Goal: Transaction & Acquisition: Subscribe to service/newsletter

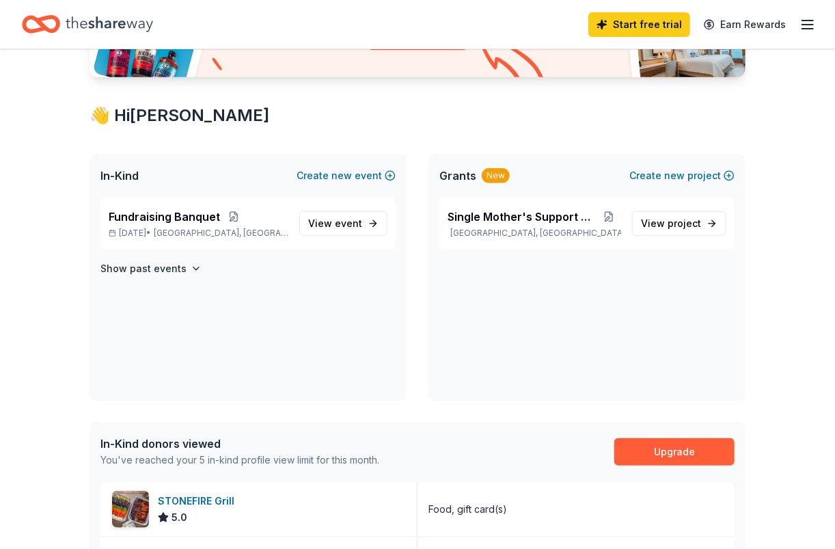
scroll to position [205, 0]
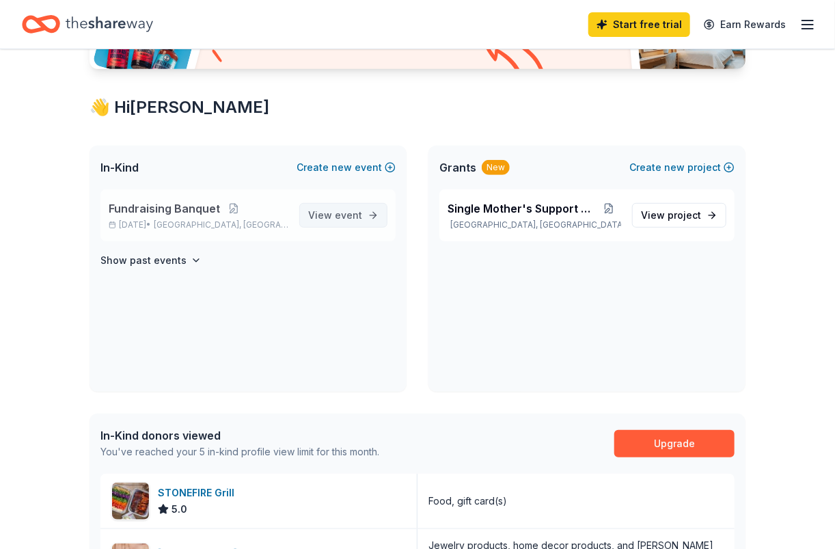
click at [340, 205] on link "View event" at bounding box center [343, 215] width 88 height 25
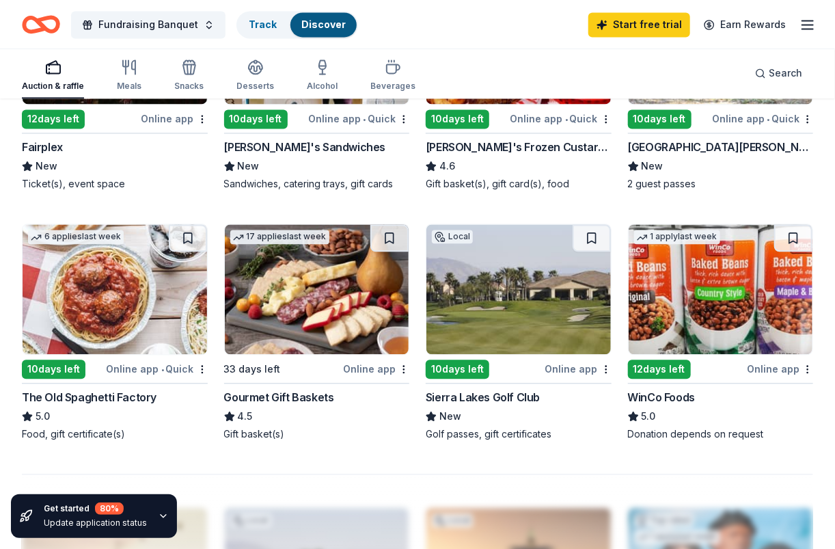
scroll to position [1094, 0]
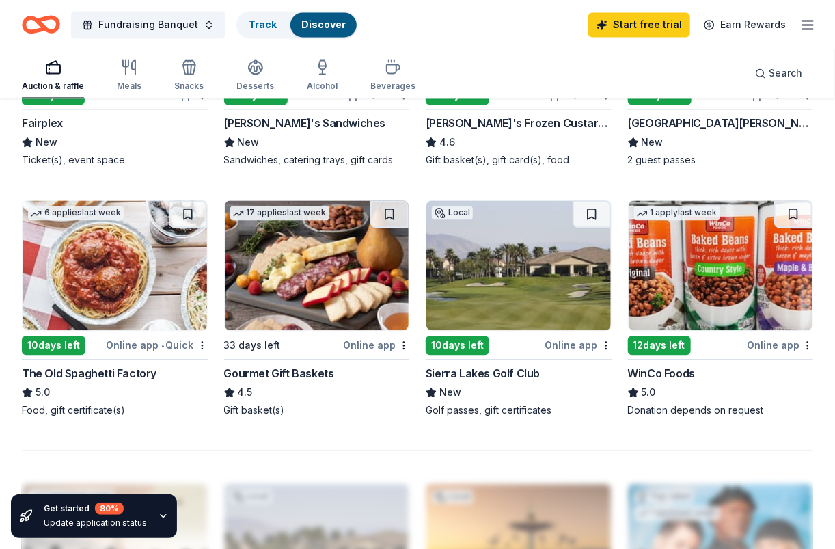
drag, startPoint x: 174, startPoint y: 397, endPoint x: 165, endPoint y: 381, distance: 18.7
click at [174, 397] on div "5.0" at bounding box center [115, 392] width 186 height 16
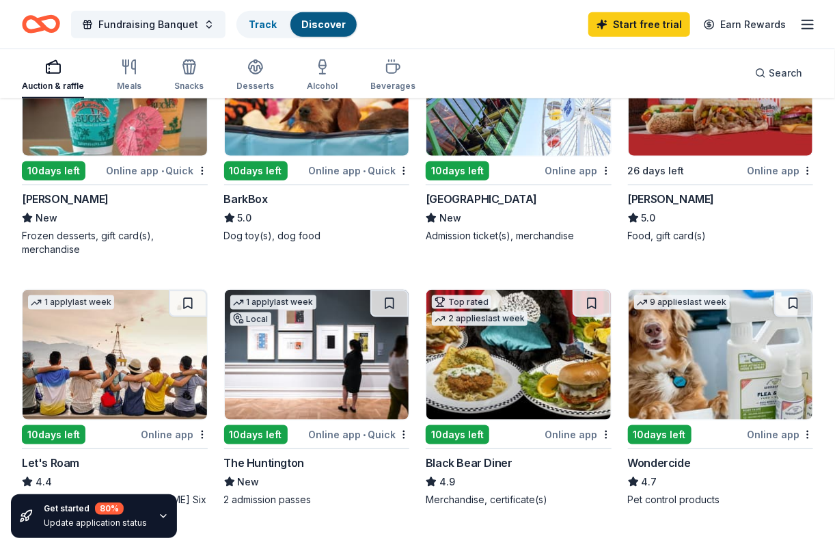
scroll to position [342, 0]
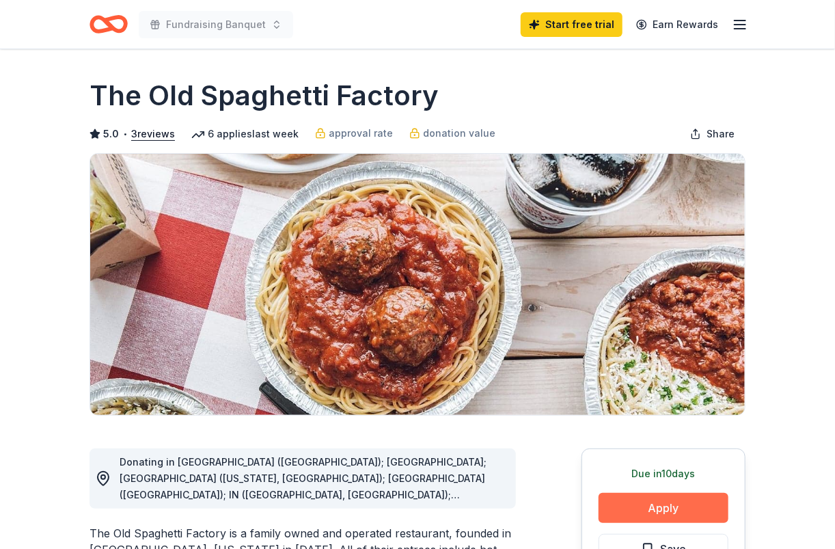
click at [622, 505] on button "Apply" at bounding box center [664, 508] width 130 height 30
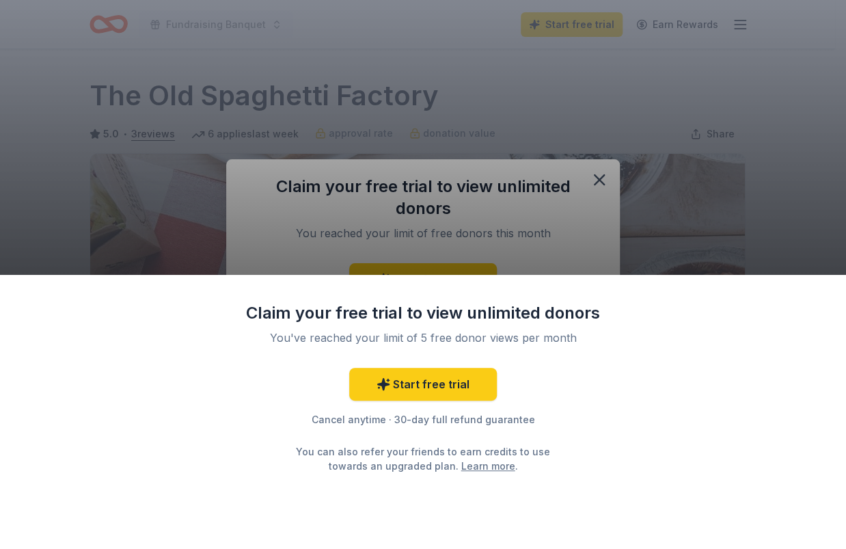
click at [653, 215] on div "Claim your free trial to view unlimited donors You've reached your limit of 5 f…" at bounding box center [423, 274] width 846 height 549
click at [604, 172] on div "Claim your free trial to view unlimited donors You've reached your limit of 5 f…" at bounding box center [423, 274] width 846 height 549
